Goal: Information Seeking & Learning: Learn about a topic

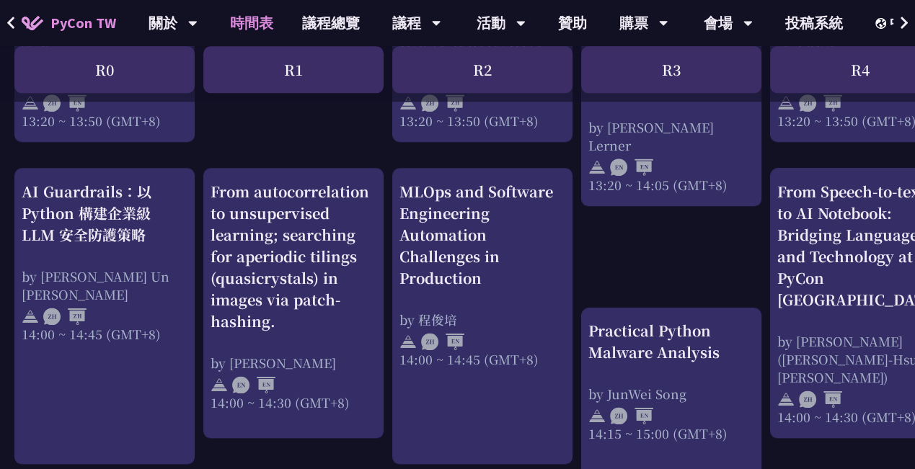
scroll to position [1419, 0]
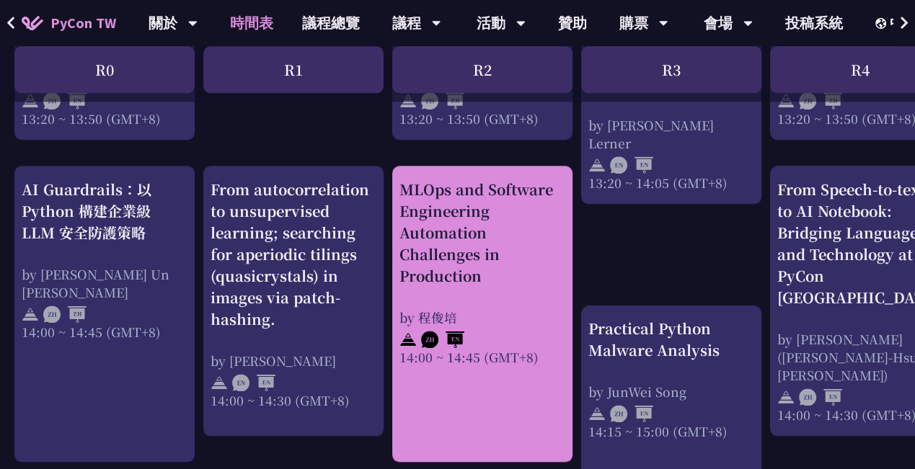
click at [408, 185] on div "MLOps and Software Engineering Automation Challenges in Production" at bounding box center [483, 233] width 166 height 108
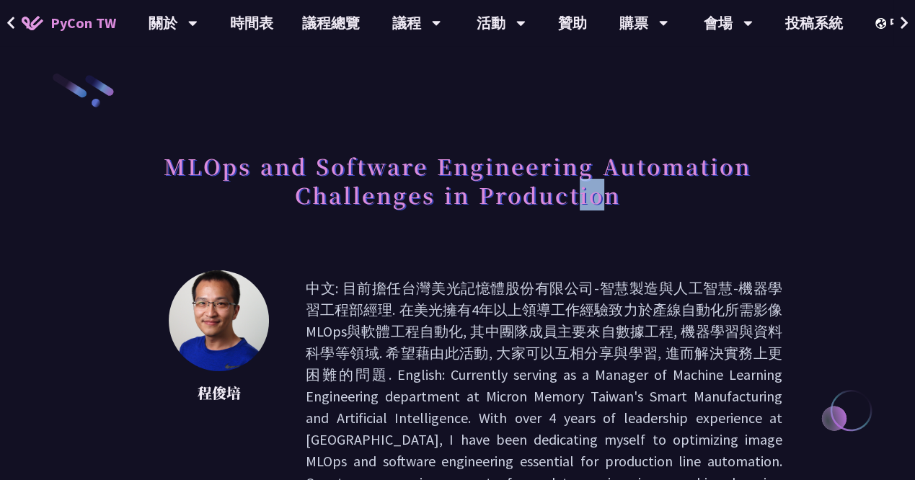
drag, startPoint x: 603, startPoint y: 198, endPoint x: 571, endPoint y: 191, distance: 32.4
click at [571, 191] on h1 "MLOps and Software Engineering Automation Challenges in Production" at bounding box center [458, 180] width 650 height 72
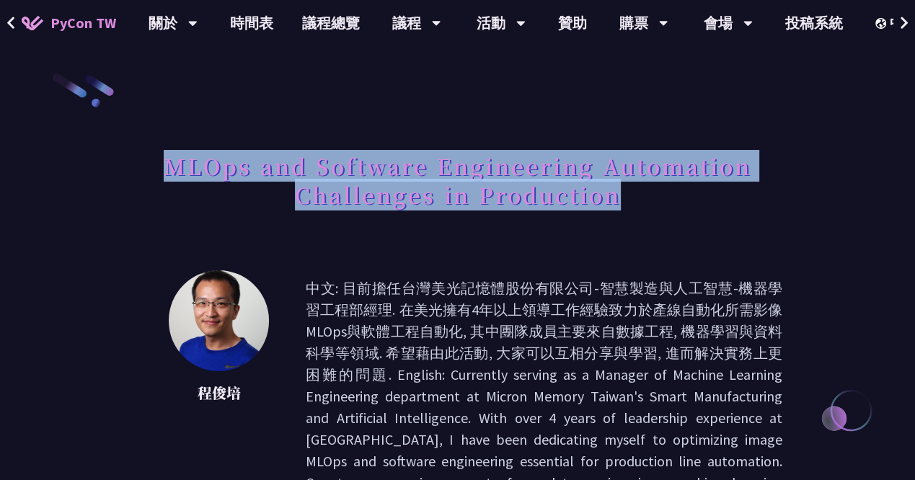
drag, startPoint x: 571, startPoint y: 191, endPoint x: 162, endPoint y: 167, distance: 409.6
click at [162, 167] on h1 "MLOps and Software Engineering Automation Challenges in Production" at bounding box center [458, 180] width 650 height 72
copy h1 "MLOps and Software Engineering Automation Challenges in Production"
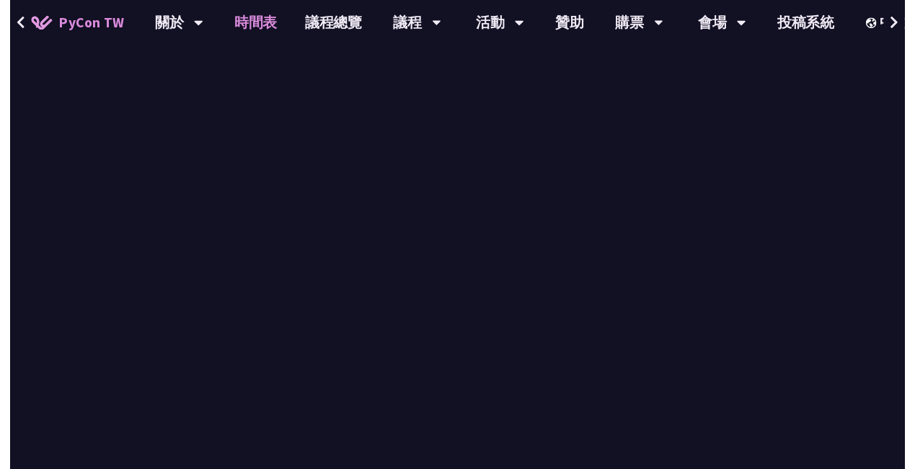
scroll to position [1419, 0]
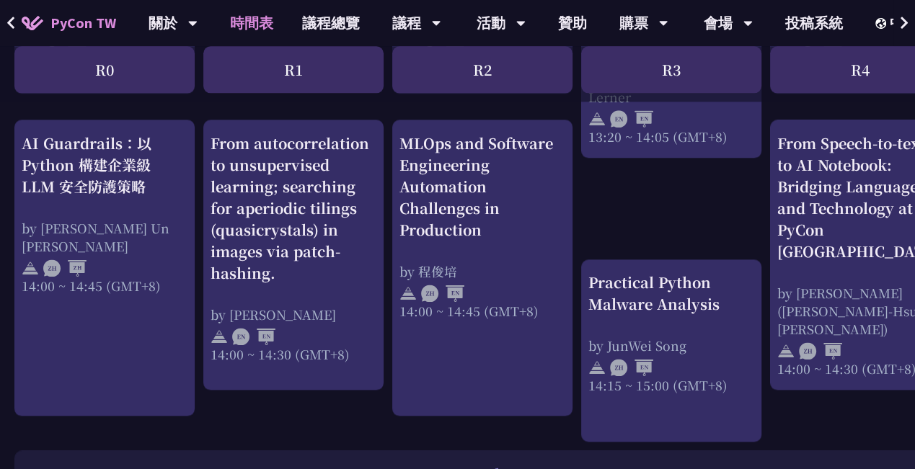
scroll to position [1460, 0]
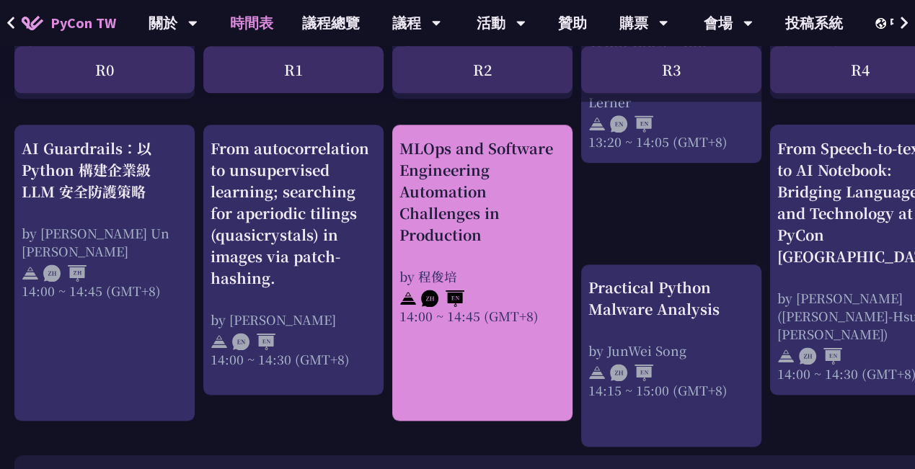
click at [491, 229] on div "MLOps and Software Engineering Automation Challenges in Production" at bounding box center [483, 192] width 166 height 108
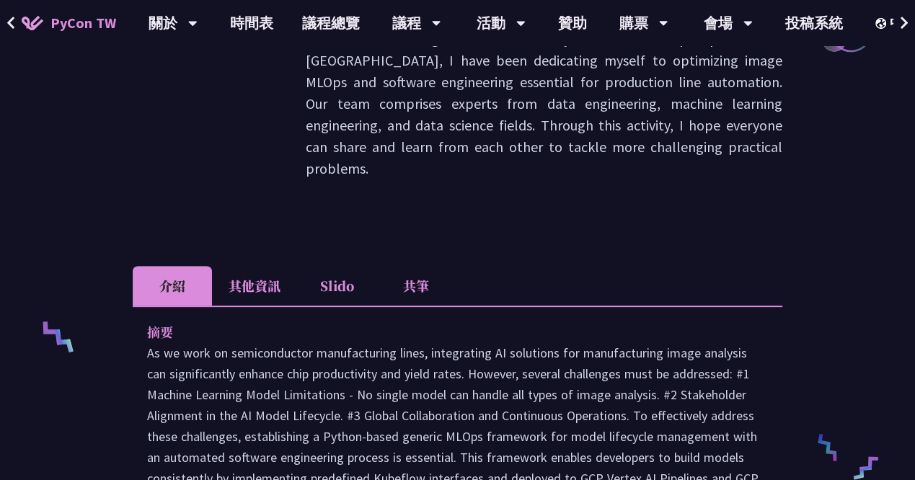
scroll to position [380, 0]
click at [436, 265] on li "共筆" at bounding box center [415, 285] width 79 height 40
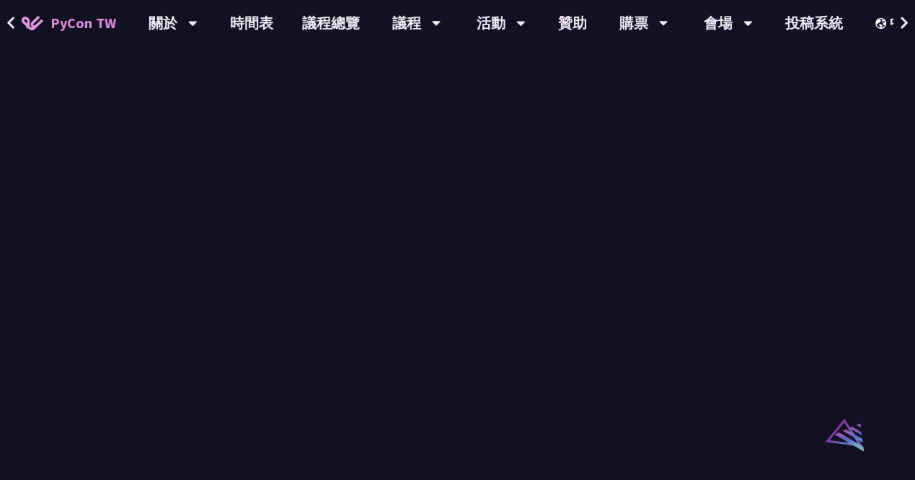
scroll to position [841, 0]
click at [14, 19] on icon at bounding box center [10, 23] width 9 height 14
click at [15, 24] on button at bounding box center [11, 23] width 22 height 46
click at [17, 22] on button at bounding box center [11, 23] width 22 height 46
click at [247, 31] on link "時間表" at bounding box center [252, 23] width 72 height 46
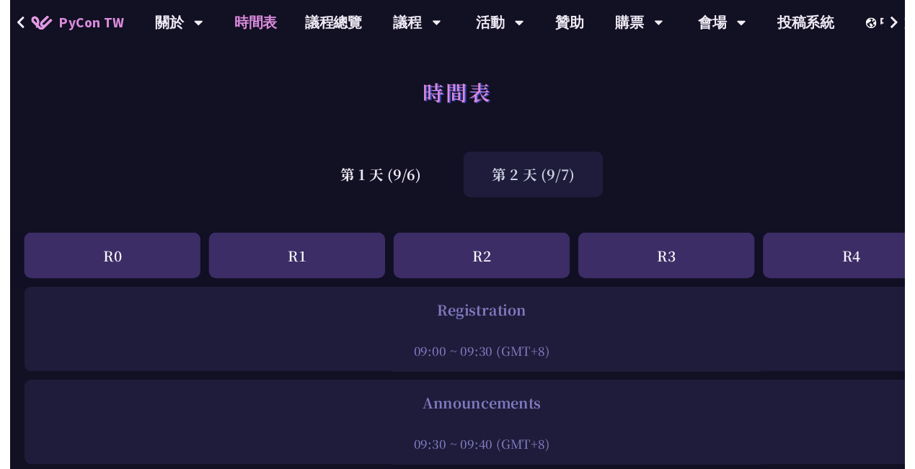
scroll to position [1460, 0]
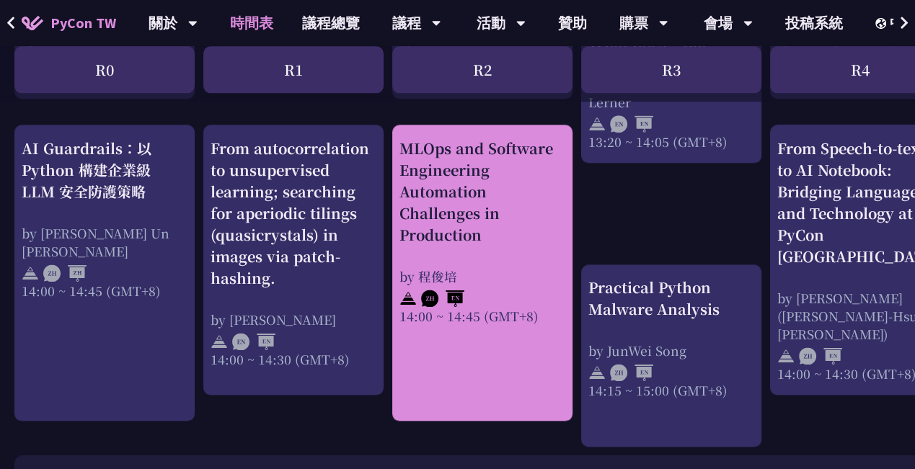
click at [519, 321] on div "14:00 ~ 14:45 (GMT+8)" at bounding box center [483, 316] width 166 height 18
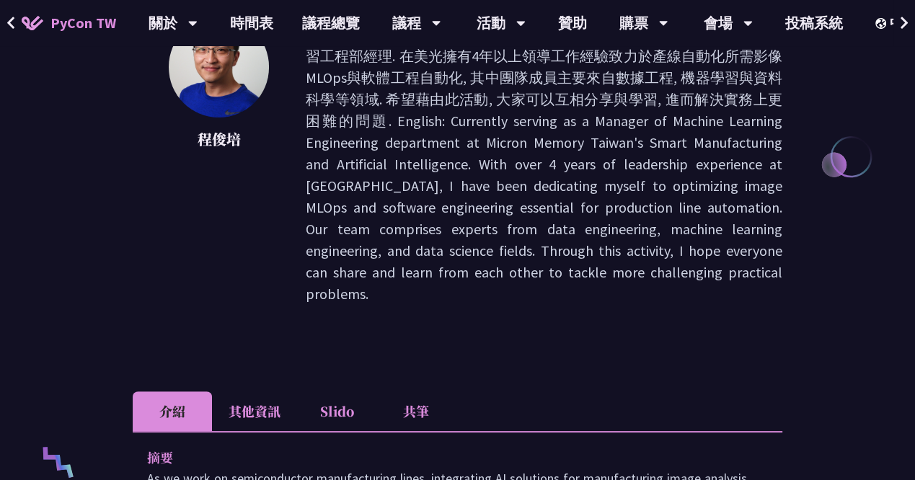
scroll to position [313, 0]
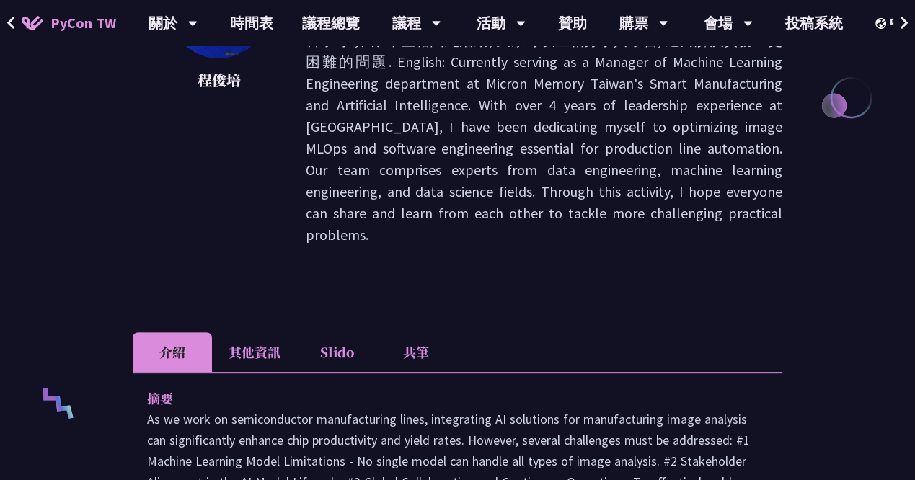
click at [348, 332] on li "Slido" at bounding box center [336, 352] width 79 height 40
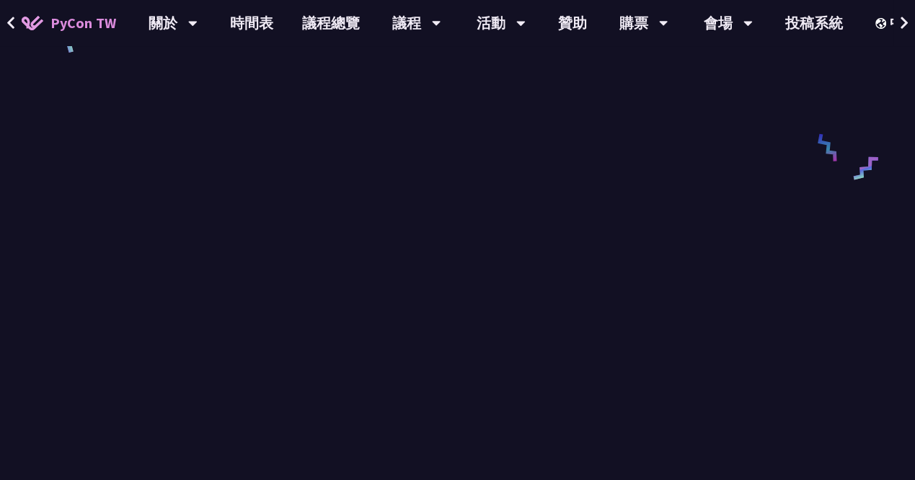
scroll to position [669, 0]
click at [107, 319] on div "MLOps and Software Engineering Automation Challenges in Production [PERSON_NAME…" at bounding box center [457, 244] width 915 height 1827
click at [239, 19] on link "時間表" at bounding box center [252, 23] width 72 height 46
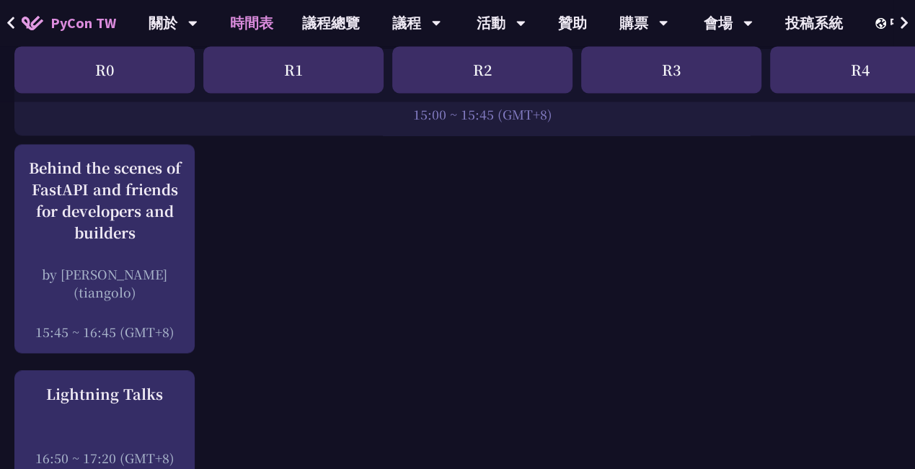
scroll to position [1817, 0]
